Goal: Find specific page/section: Find specific page/section

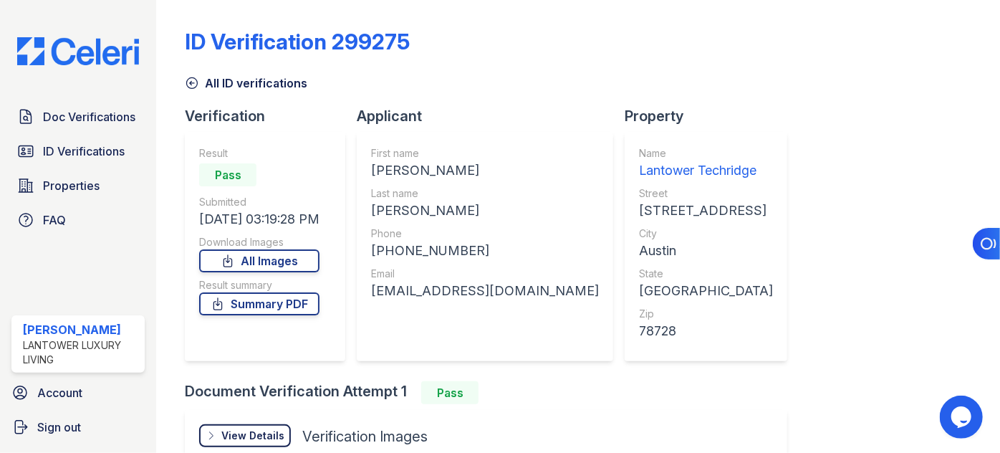
scroll to position [166, 0]
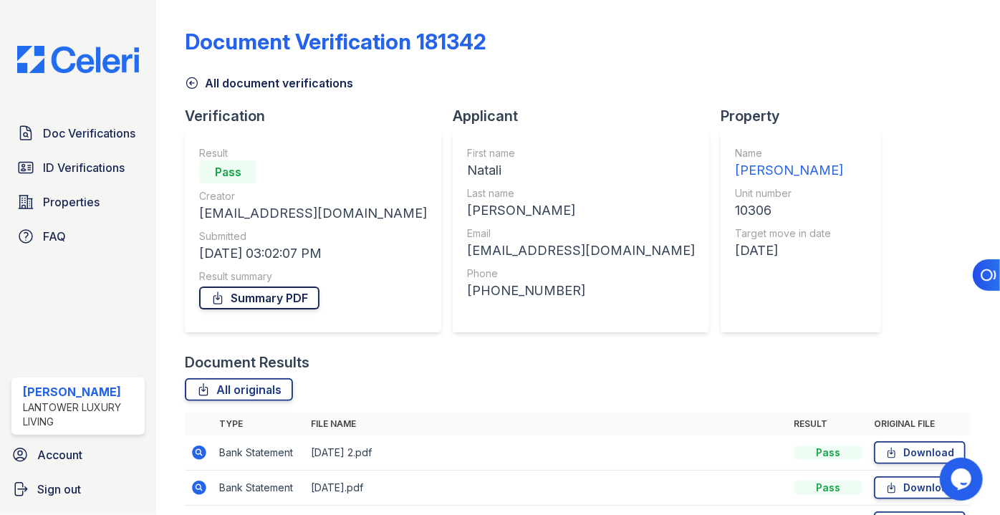
scroll to position [193, 0]
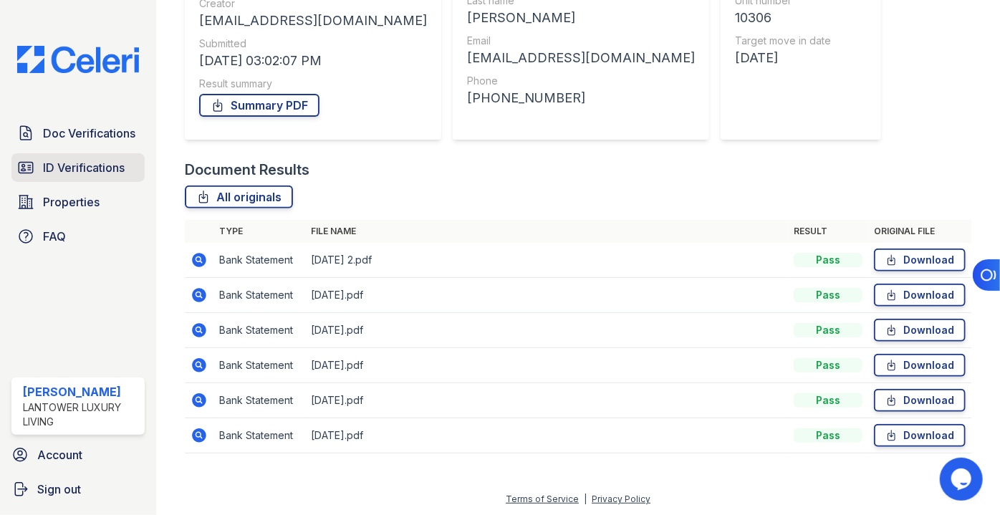
click at [90, 165] on span "ID Verifications" at bounding box center [84, 167] width 82 height 17
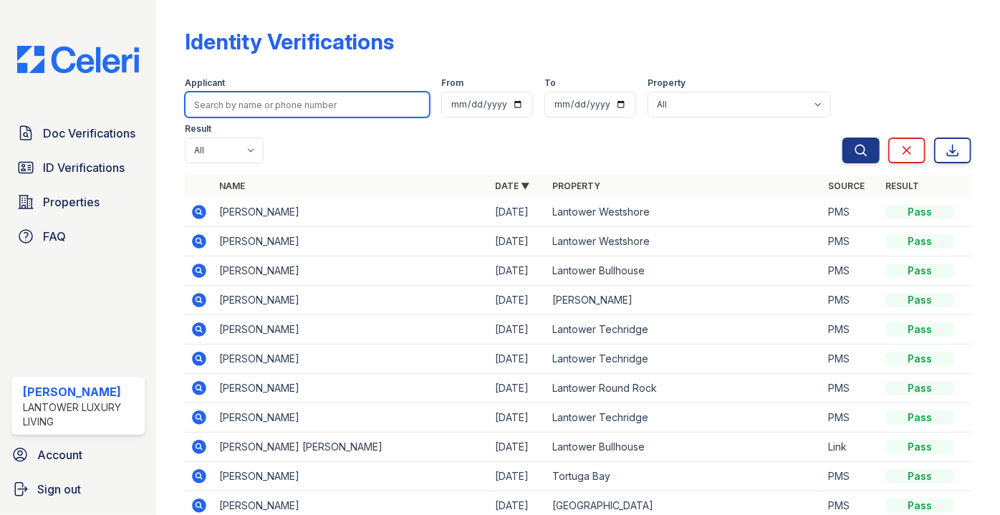
click at [252, 108] on input "search" at bounding box center [307, 105] width 245 height 26
type input "haitema"
click at [842, 137] on button "Search" at bounding box center [860, 150] width 37 height 26
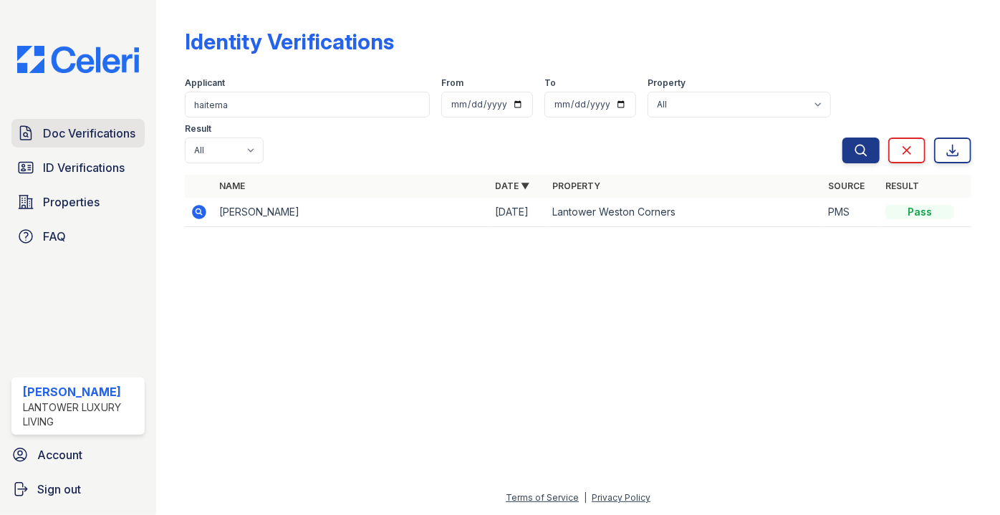
click at [103, 140] on span "Doc Verifications" at bounding box center [89, 133] width 92 height 17
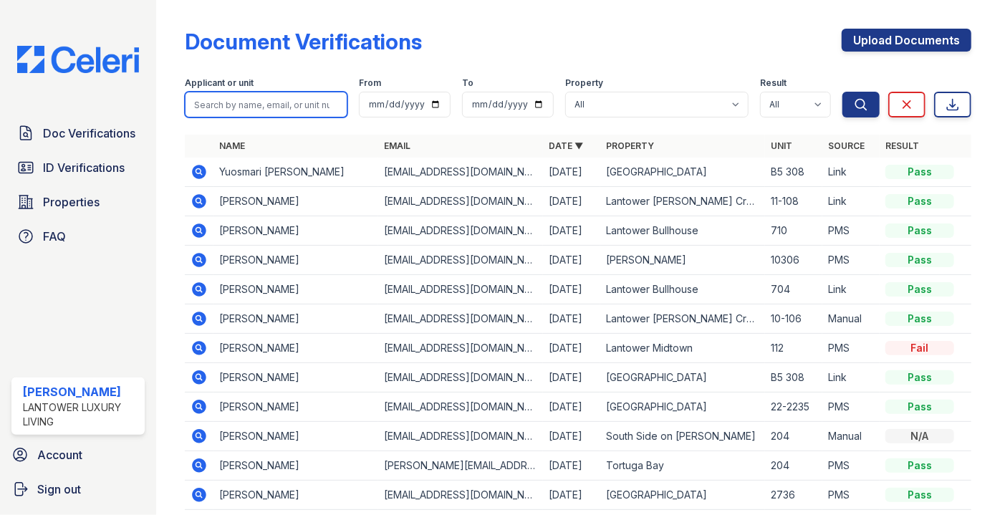
click at [246, 114] on input "search" at bounding box center [266, 105] width 163 height 26
type input "haitema"
click at [842, 92] on button "Search" at bounding box center [860, 105] width 37 height 26
